Goal: Task Accomplishment & Management: Use online tool/utility

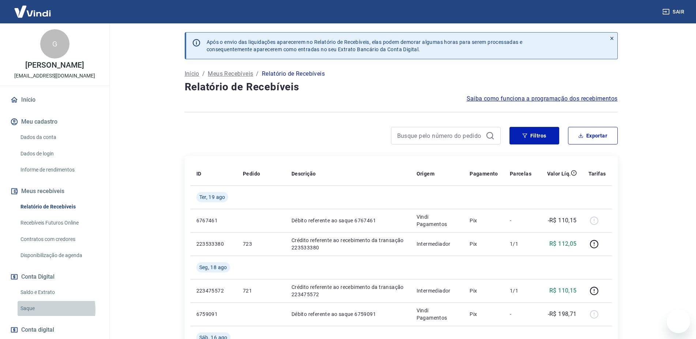
click at [39, 301] on link "Saque" at bounding box center [59, 308] width 83 height 15
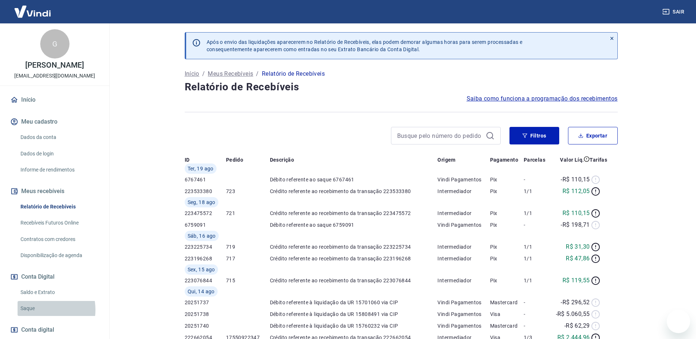
scroll to position [37, 0]
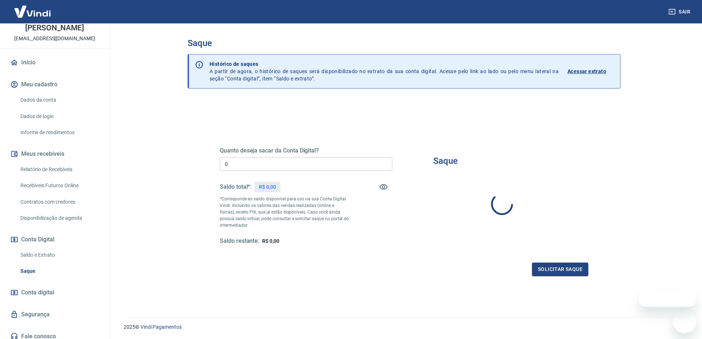
type input "R$ 0,00"
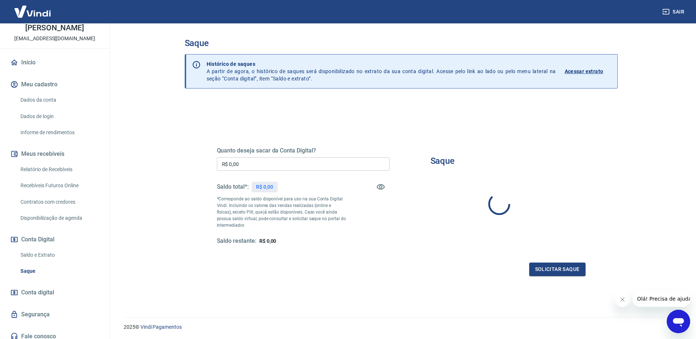
scroll to position [0, 0]
